Goal: Find specific page/section: Find specific page/section

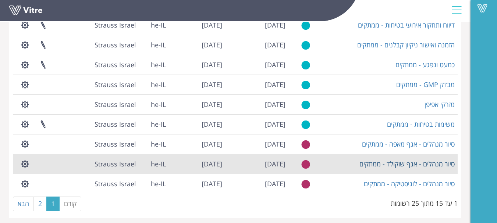
scroll to position [200, 0]
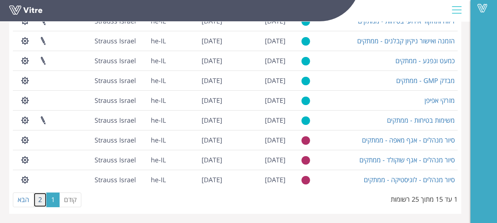
click at [40, 198] on link "2" at bounding box center [39, 200] width 13 height 15
click at [38, 199] on link "2" at bounding box center [39, 200] width 13 height 15
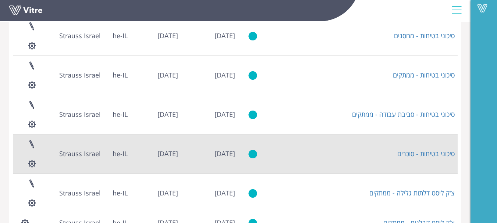
scroll to position [90, 0]
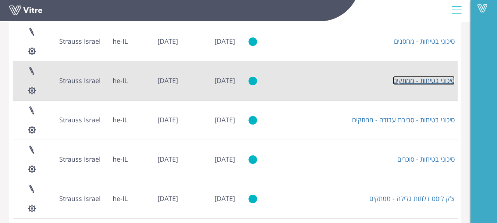
click at [415, 82] on link "סיכוני בטיחות - ממתקים" at bounding box center [424, 80] width 62 height 9
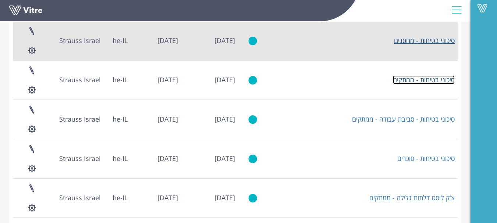
scroll to position [16, 0]
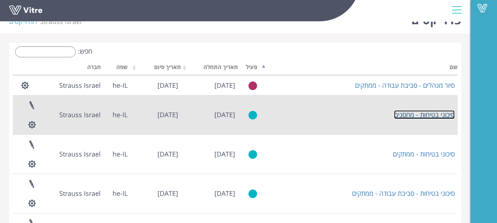
click at [437, 113] on link "סיכוני בטיחות - מחסנים" at bounding box center [424, 114] width 61 height 9
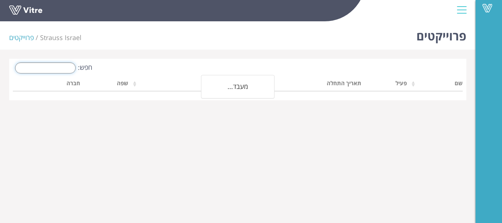
click at [54, 69] on input "חפש:" at bounding box center [45, 68] width 61 height 11
type input "מ"
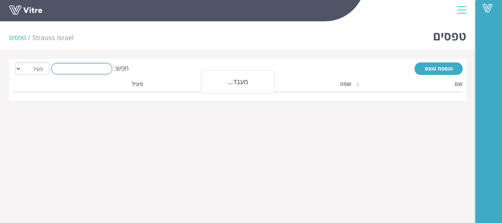
click at [96, 69] on input "חפש:" at bounding box center [81, 68] width 61 height 11
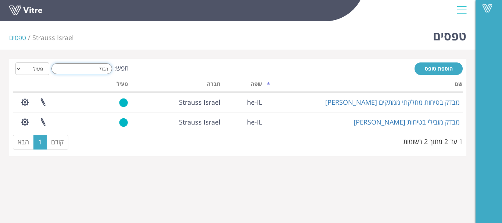
type input "מבדק"
